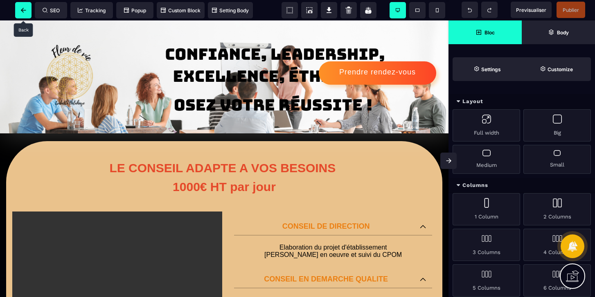
click at [23, 11] on icon at bounding box center [23, 10] width 5 height 5
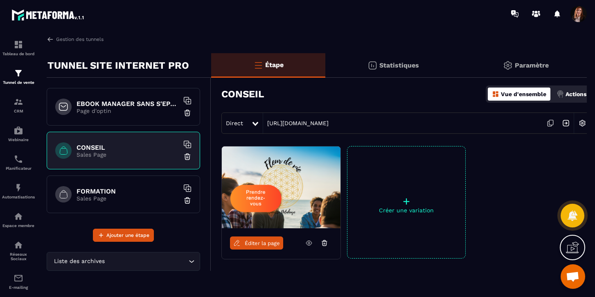
click at [93, 189] on h6 "FORMATION" at bounding box center [128, 191] width 102 height 8
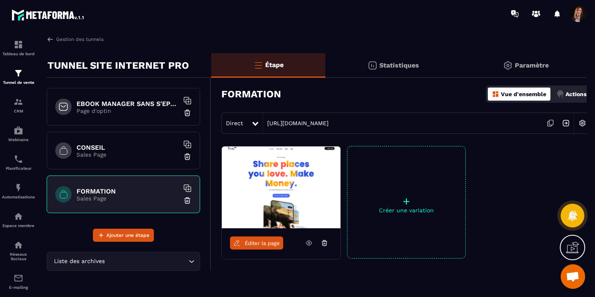
click at [274, 241] on span "Éditer la page" at bounding box center [262, 243] width 35 height 6
